Goal: Task Accomplishment & Management: Complete application form

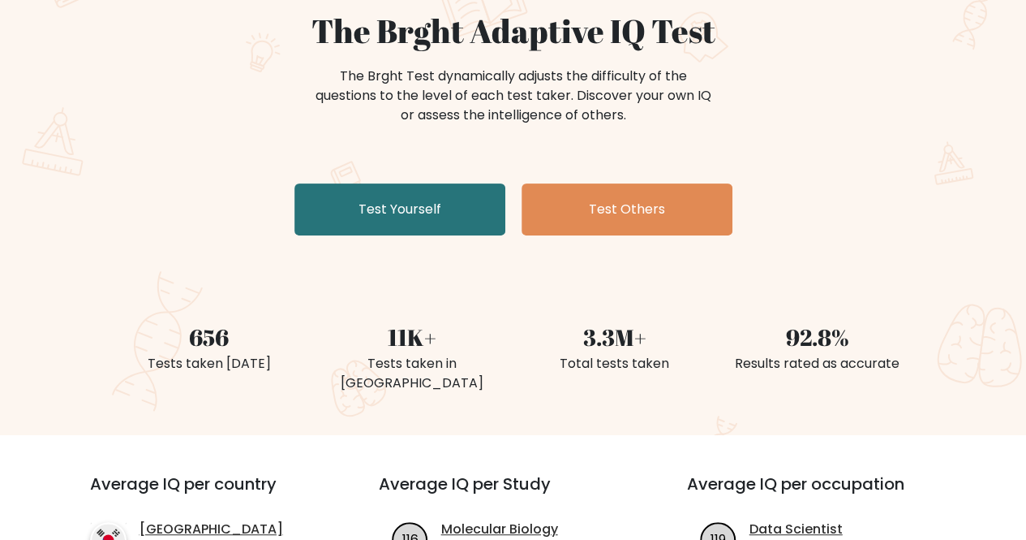
scroll to position [81, 0]
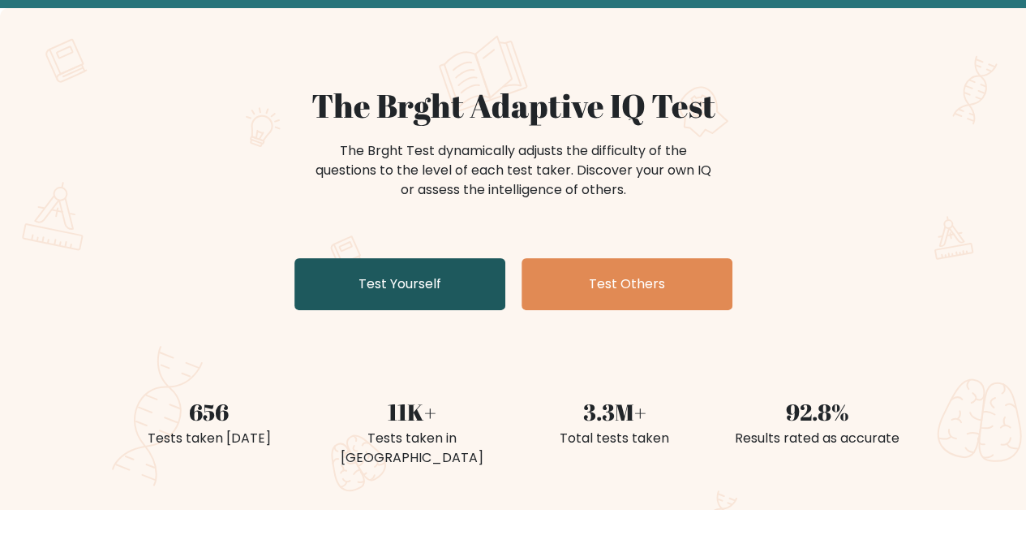
click at [461, 278] on link "Test Yourself" at bounding box center [400, 284] width 211 height 52
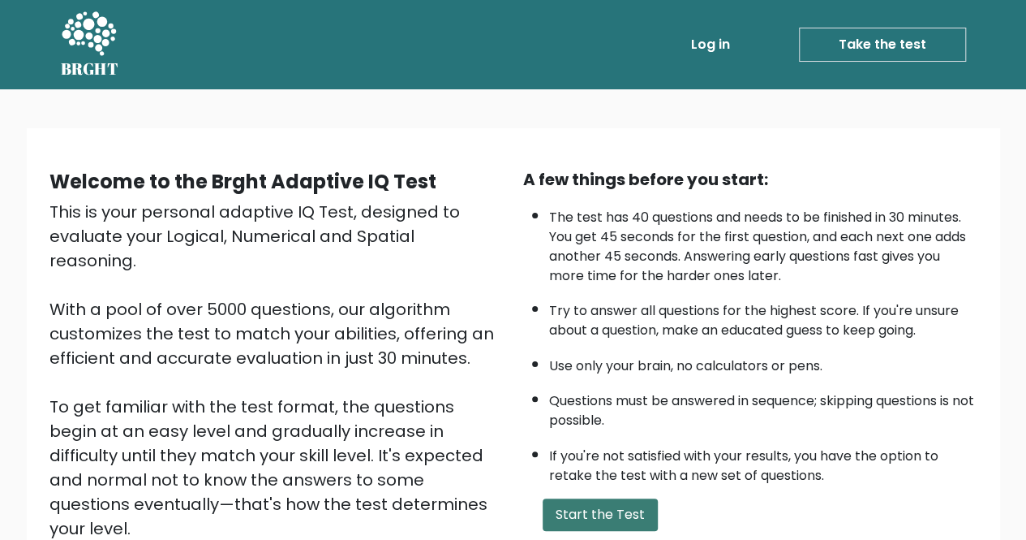
click at [625, 504] on button "Start the Test" at bounding box center [600, 514] width 115 height 32
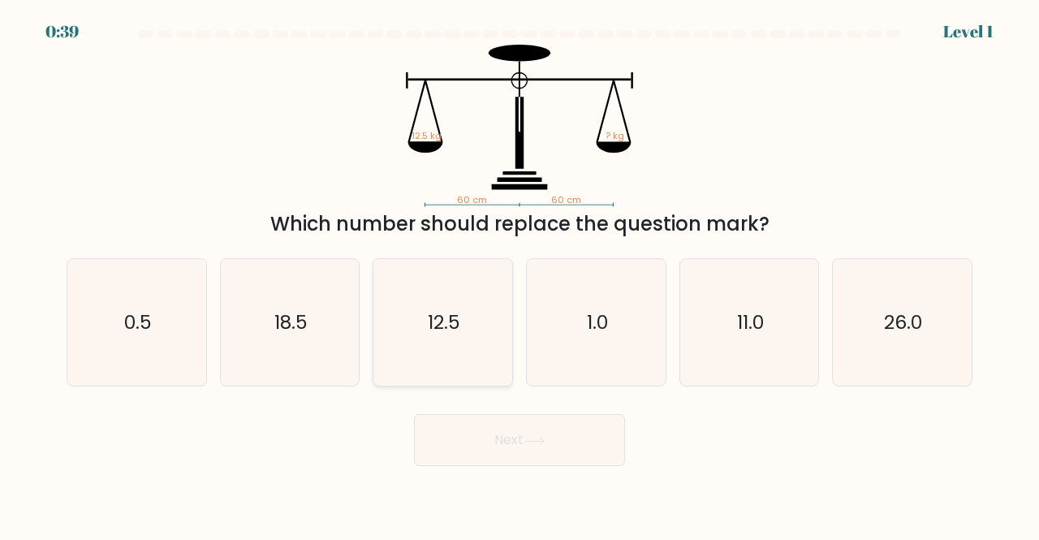
click at [446, 337] on icon "12.5" at bounding box center [442, 322] width 127 height 127
click at [519, 274] on input "c. 12.5" at bounding box center [519, 272] width 1 height 4
radio input "true"
click at [544, 432] on button "Next" at bounding box center [519, 440] width 211 height 52
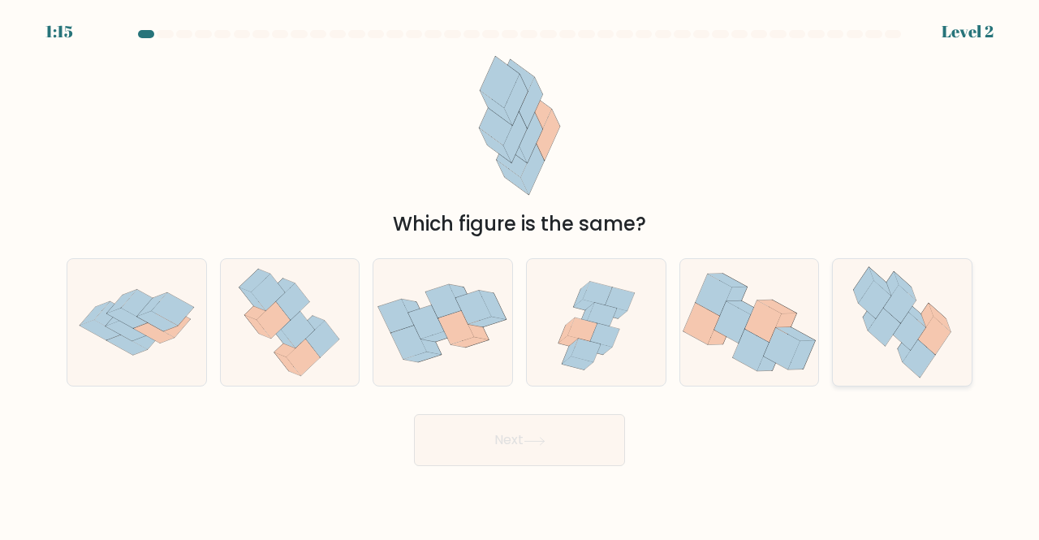
click at [943, 346] on icon at bounding box center [902, 322] width 116 height 127
click at [520, 274] on input "f." at bounding box center [519, 272] width 1 height 4
radio input "true"
click at [513, 448] on button "Next" at bounding box center [519, 440] width 211 height 52
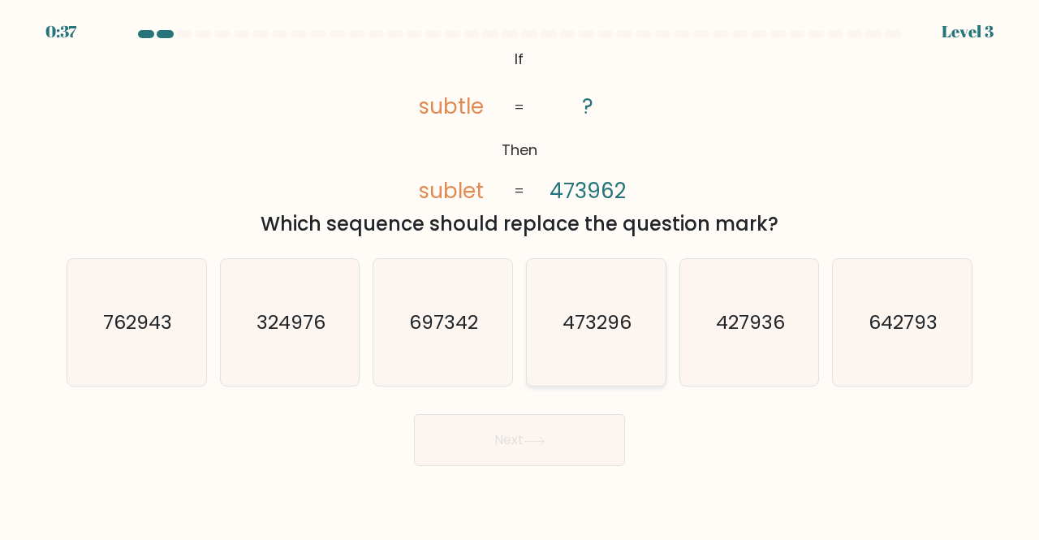
click at [608, 359] on icon "473296" at bounding box center [595, 322] width 127 height 127
click at [520, 274] on input "d. 473296" at bounding box center [519, 272] width 1 height 4
radio input "true"
click at [495, 441] on button "Next" at bounding box center [519, 440] width 211 height 52
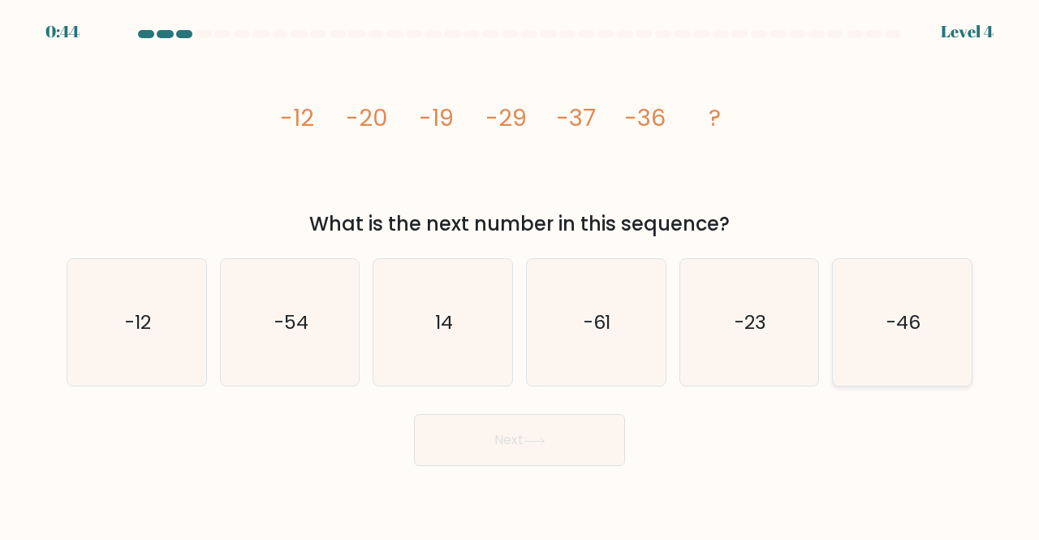
click at [940, 286] on icon "-46" at bounding box center [901, 322] width 127 height 127
click at [520, 274] on input "f. -46" at bounding box center [519, 272] width 1 height 4
radio input "true"
click at [445, 454] on button "Next" at bounding box center [519, 440] width 211 height 52
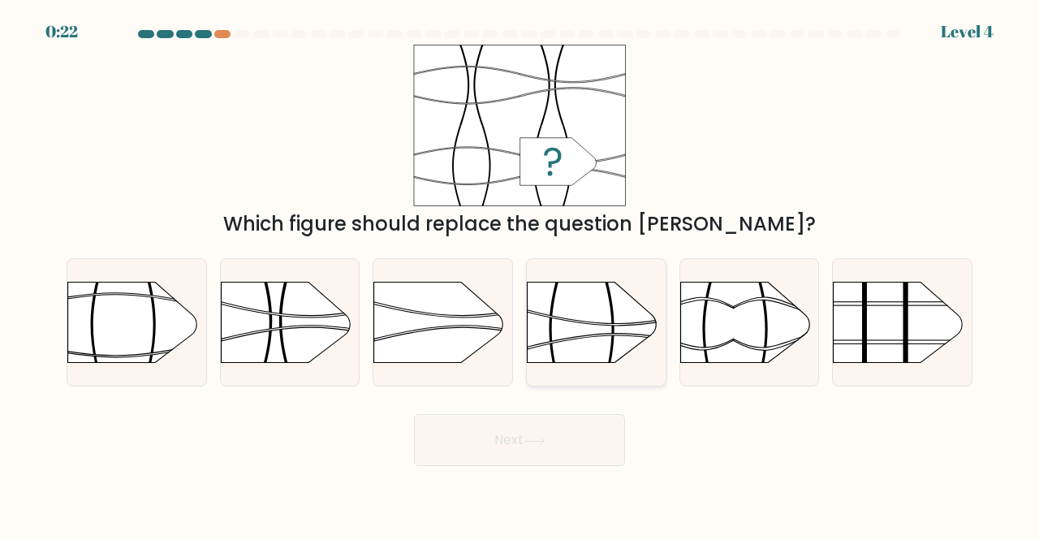
click at [549, 324] on icon at bounding box center [556, 328] width 15 height 137
click at [520, 274] on input "d." at bounding box center [519, 272] width 1 height 4
radio input "true"
click at [526, 428] on button "Next" at bounding box center [519, 440] width 211 height 52
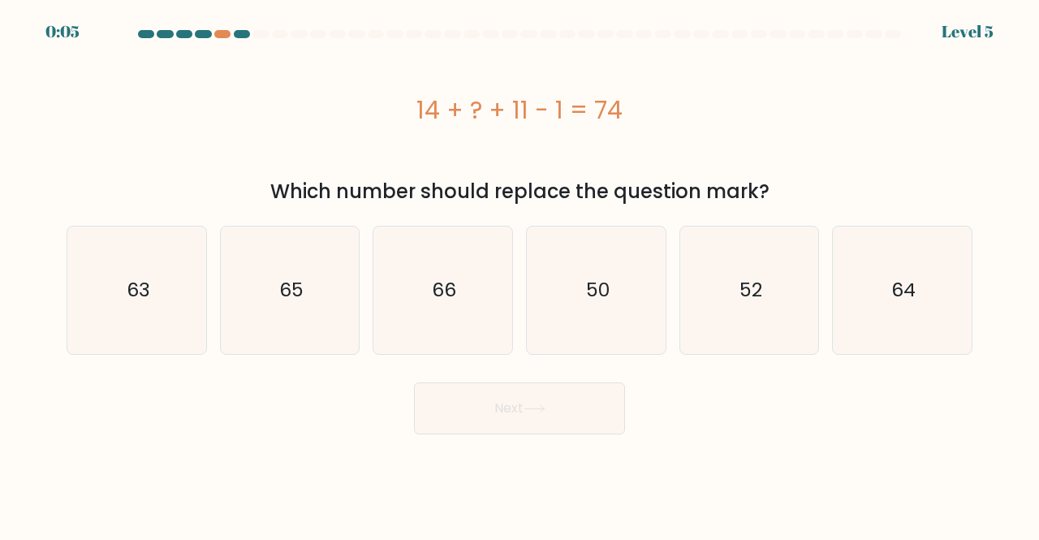
click at [1000, 236] on form "a." at bounding box center [519, 232] width 1039 height 404
click at [625, 299] on icon "50" at bounding box center [595, 289] width 127 height 127
click at [520, 274] on input "d. 50" at bounding box center [519, 272] width 1 height 4
radio input "true"
click at [561, 400] on button "Next" at bounding box center [519, 408] width 211 height 52
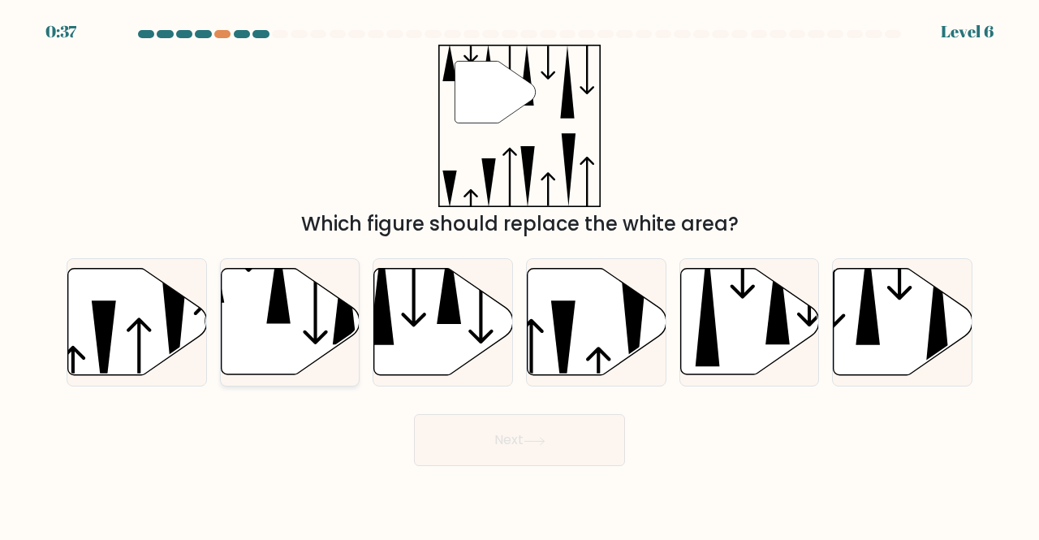
click at [290, 311] on icon at bounding box center [290, 322] width 139 height 106
click at [519, 274] on input "b." at bounding box center [519, 272] width 1 height 4
radio input "true"
drag, startPoint x: 518, startPoint y: 458, endPoint x: 521, endPoint y: 448, distance: 11.0
click at [518, 457] on button "Next" at bounding box center [519, 440] width 211 height 52
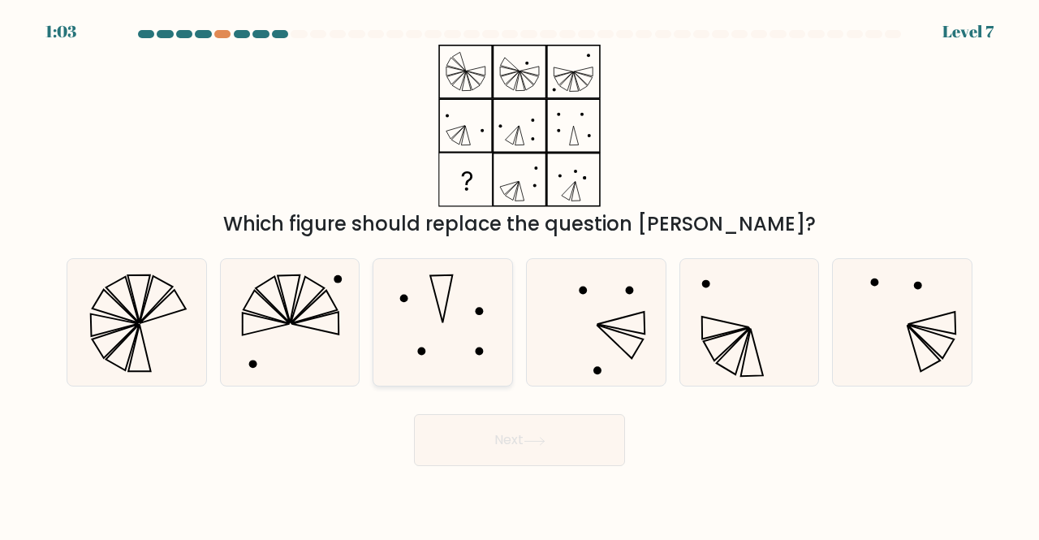
click at [464, 324] on icon at bounding box center [442, 322] width 127 height 127
click at [519, 274] on input "c." at bounding box center [519, 272] width 1 height 4
radio input "true"
drag, startPoint x: 512, startPoint y: 436, endPoint x: 521, endPoint y: 441, distance: 10.2
click at [515, 437] on button "Next" at bounding box center [519, 440] width 211 height 52
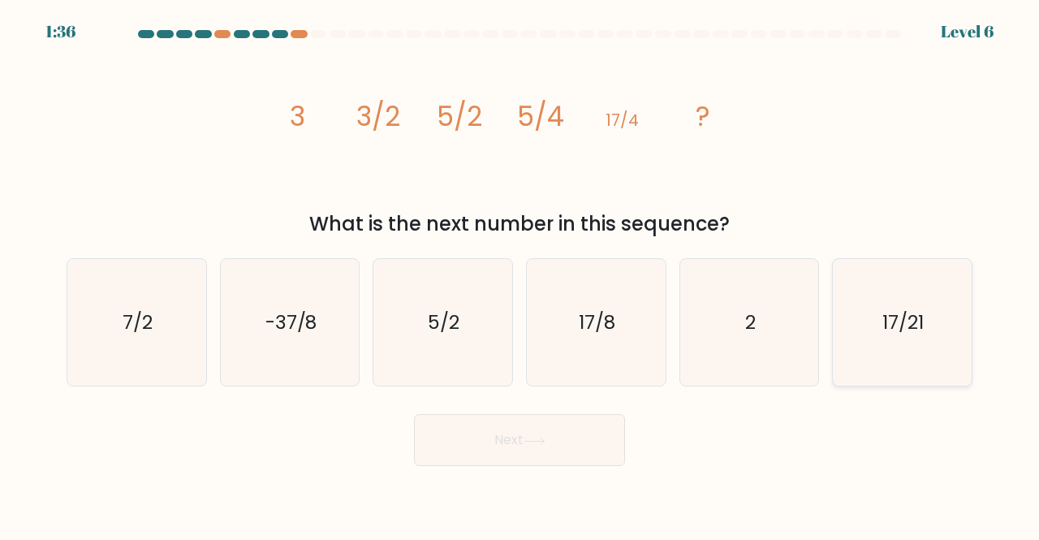
click at [918, 335] on text "17/21" at bounding box center [903, 321] width 41 height 27
click at [520, 274] on input "f. 17/21" at bounding box center [519, 272] width 1 height 4
radio input "true"
click at [594, 351] on icon "17/8" at bounding box center [595, 322] width 127 height 127
click at [520, 274] on input "d. 17/8" at bounding box center [519, 272] width 1 height 4
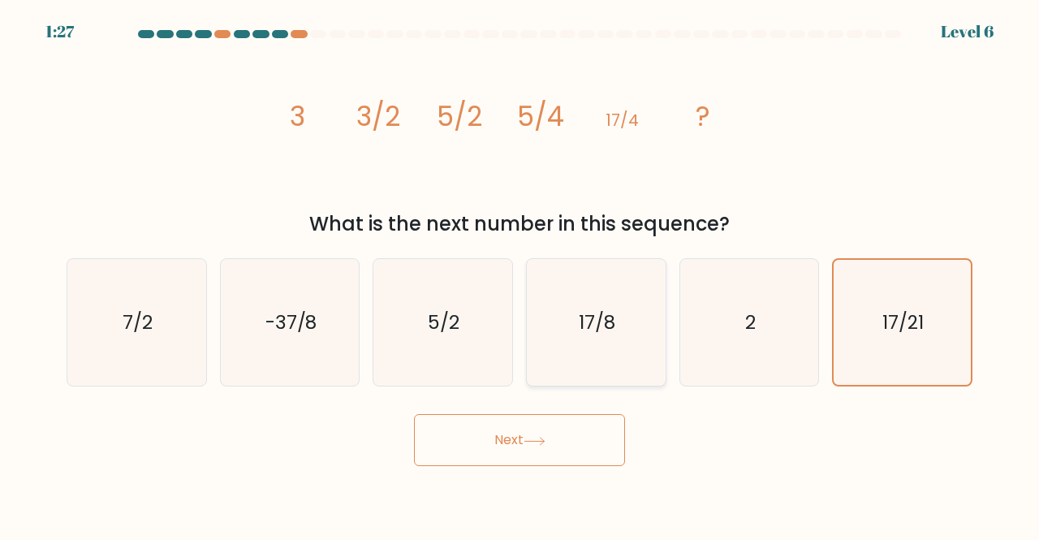
radio input "true"
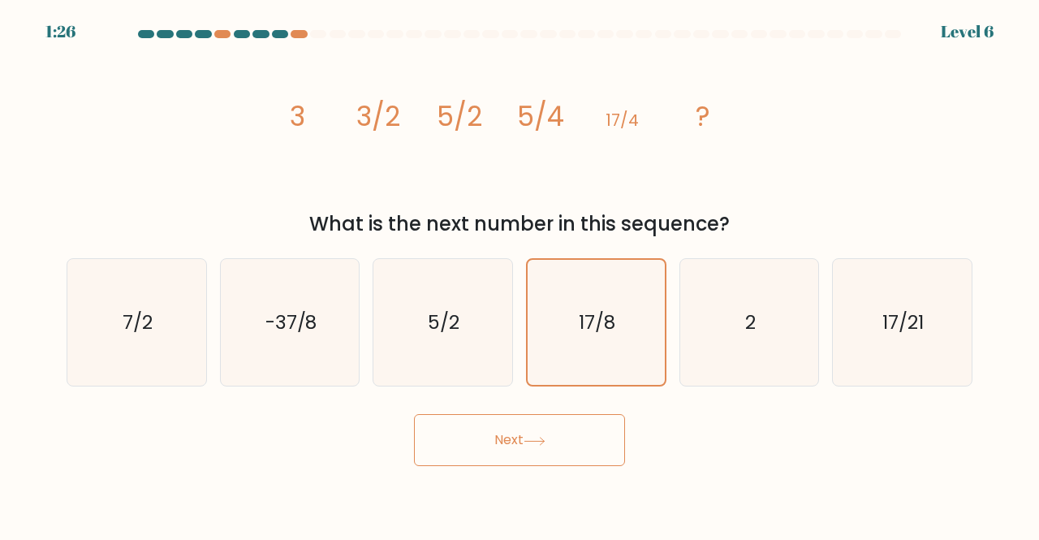
click at [519, 424] on button "Next" at bounding box center [519, 440] width 211 height 52
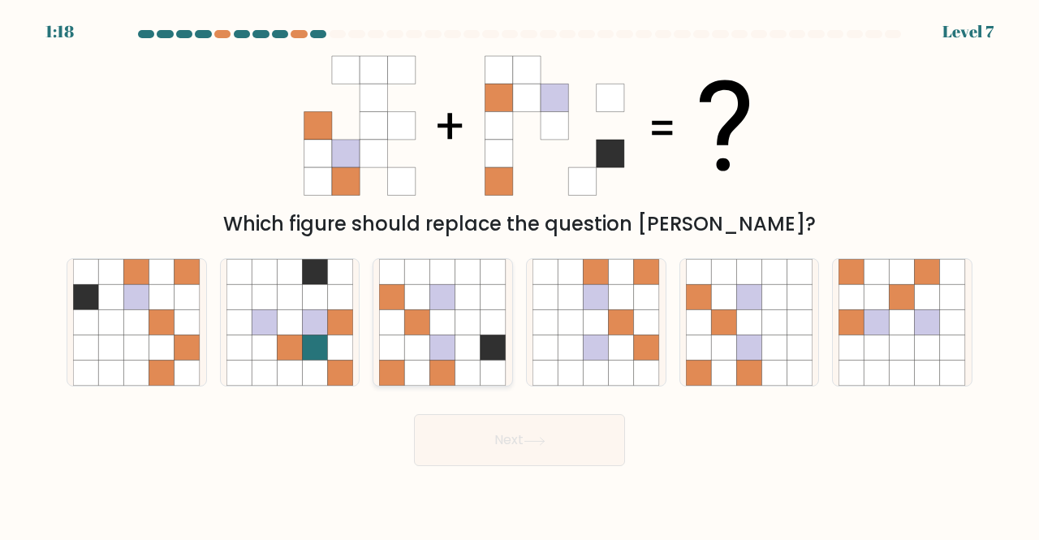
click at [399, 319] on icon at bounding box center [392, 321] width 25 height 25
click at [519, 274] on input "c." at bounding box center [519, 272] width 1 height 4
radio input "true"
click at [459, 428] on button "Next" at bounding box center [519, 440] width 211 height 52
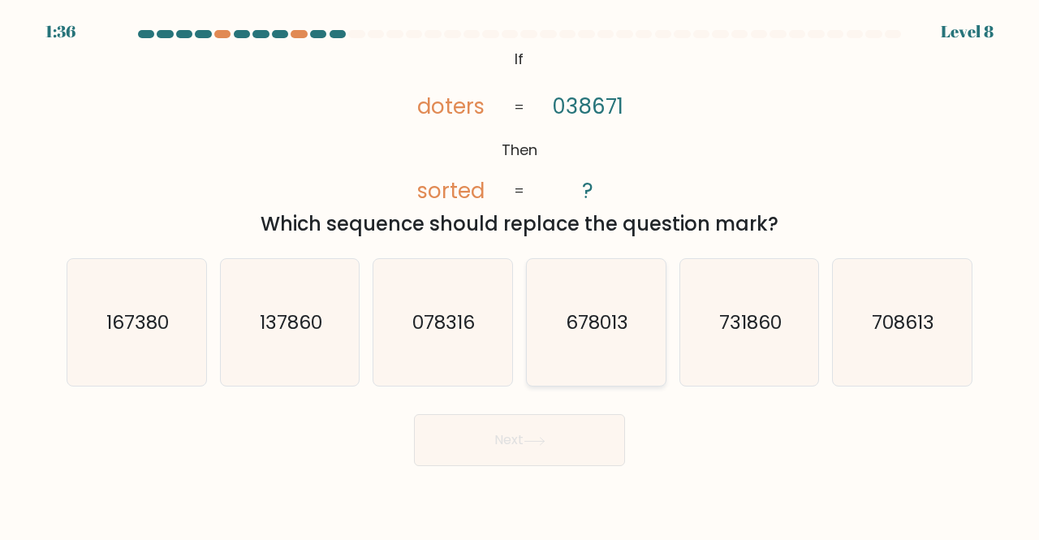
click at [603, 344] on icon "678013" at bounding box center [595, 322] width 127 height 127
click at [520, 274] on input "d. 678013" at bounding box center [519, 272] width 1 height 4
radio input "true"
click at [326, 346] on icon "137860" at bounding box center [289, 322] width 127 height 127
click at [519, 274] on input "b. 137860" at bounding box center [519, 272] width 1 height 4
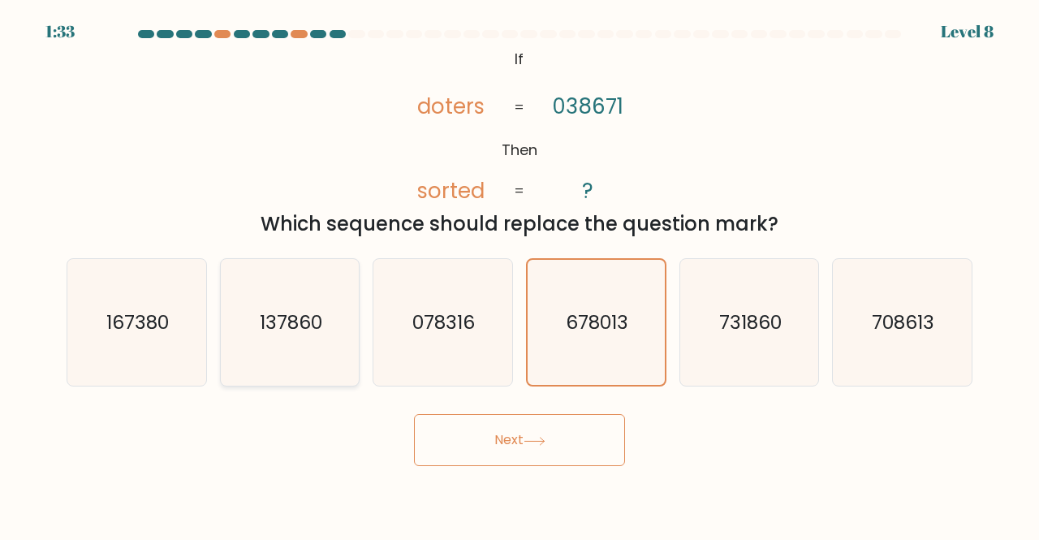
radio input "true"
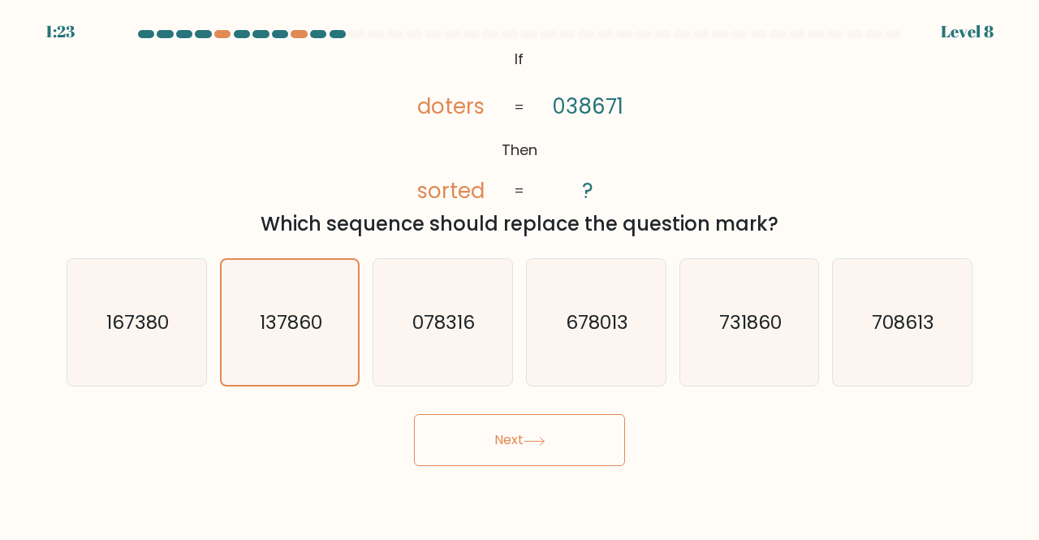
click at [500, 433] on button "Next" at bounding box center [519, 440] width 211 height 52
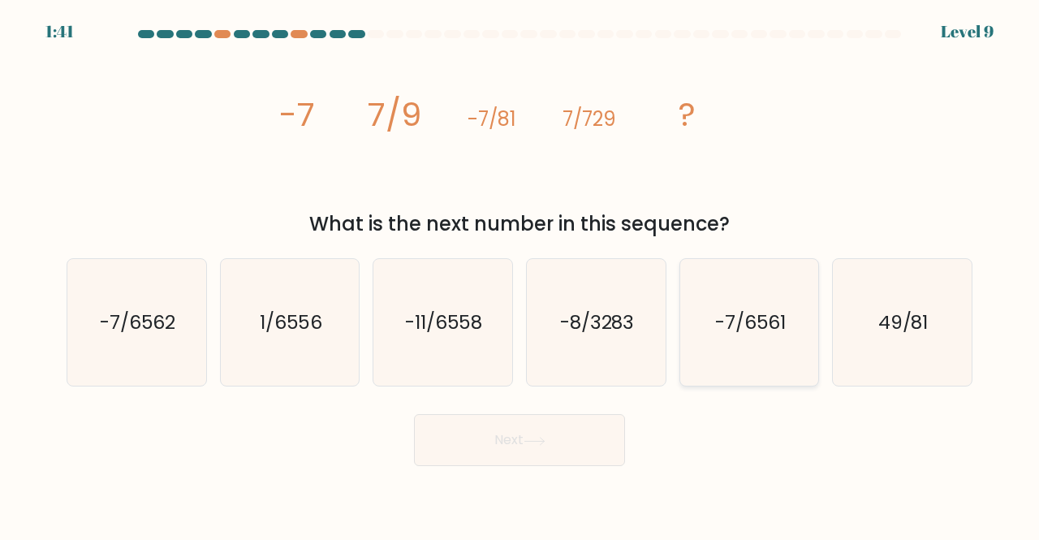
drag, startPoint x: 733, startPoint y: 304, endPoint x: 733, endPoint y: 323, distance: 18.7
click at [733, 305] on icon "-7/6561" at bounding box center [749, 322] width 127 height 127
click at [520, 274] on input "e. -7/6561" at bounding box center [519, 272] width 1 height 4
radio input "true"
click at [527, 456] on button "Next" at bounding box center [519, 440] width 211 height 52
